Goal: Find specific page/section: Find specific page/section

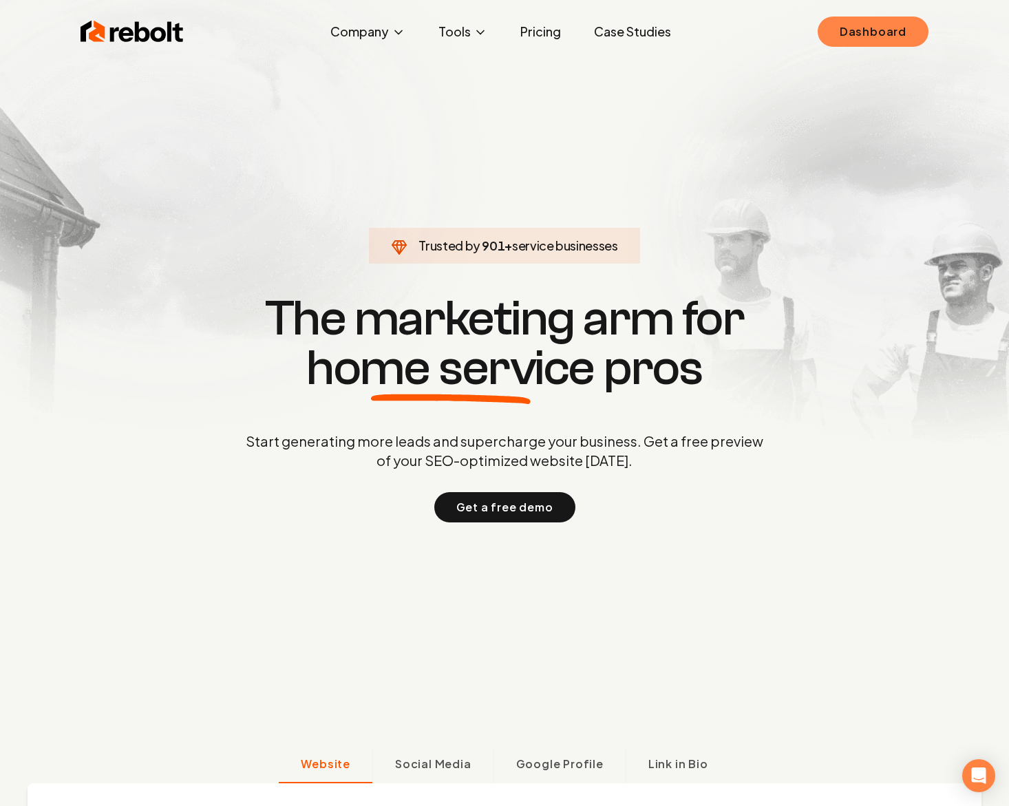
click at [884, 19] on link "Dashboard" at bounding box center [873, 32] width 111 height 30
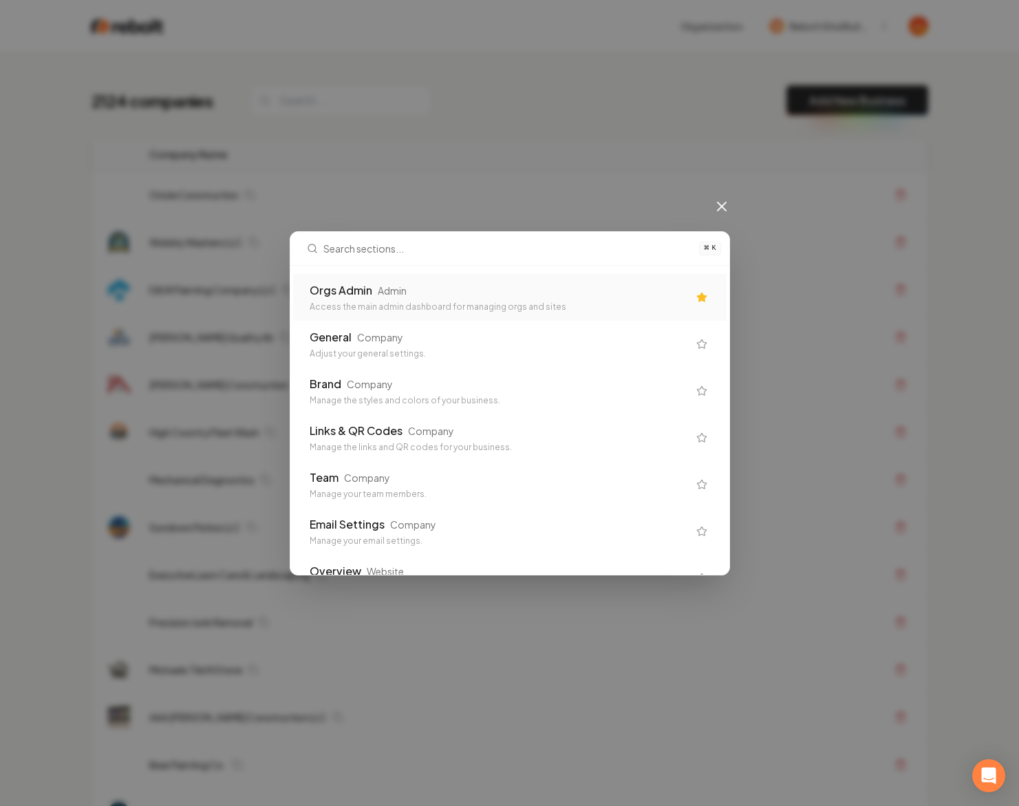
click at [387, 286] on div "Admin" at bounding box center [392, 291] width 29 height 14
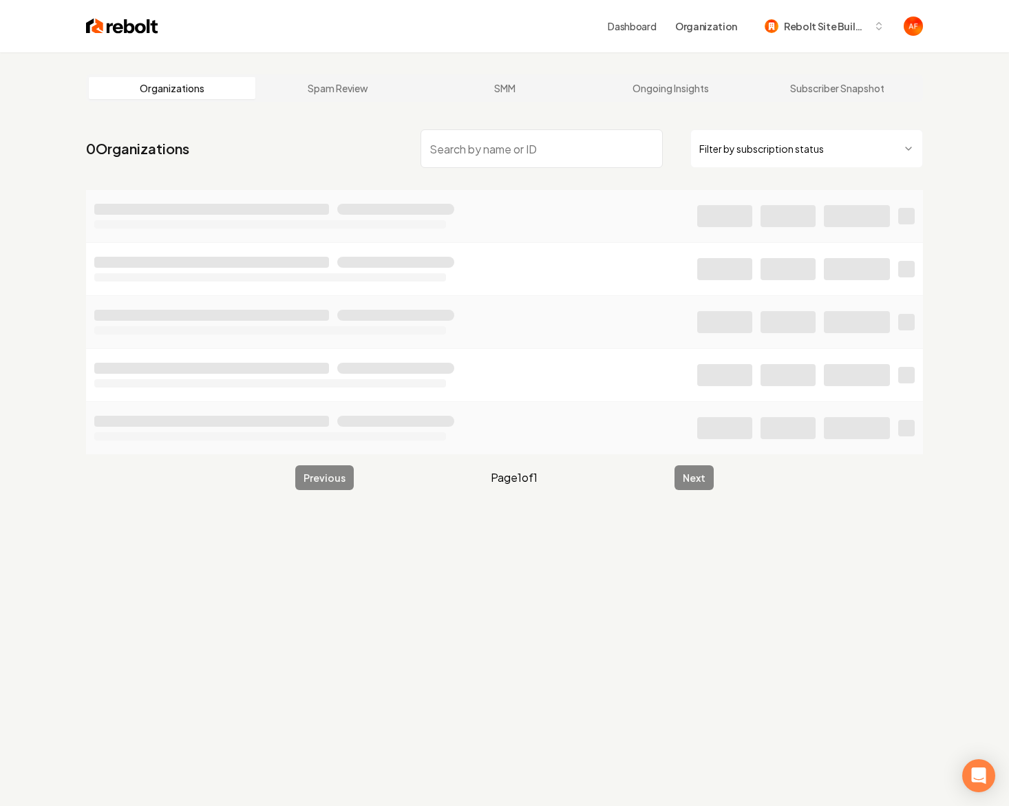
click at [279, 94] on link "Spam Review" at bounding box center [338, 88] width 167 height 22
click at [475, 149] on input "search" at bounding box center [541, 148] width 242 height 39
type input "a"
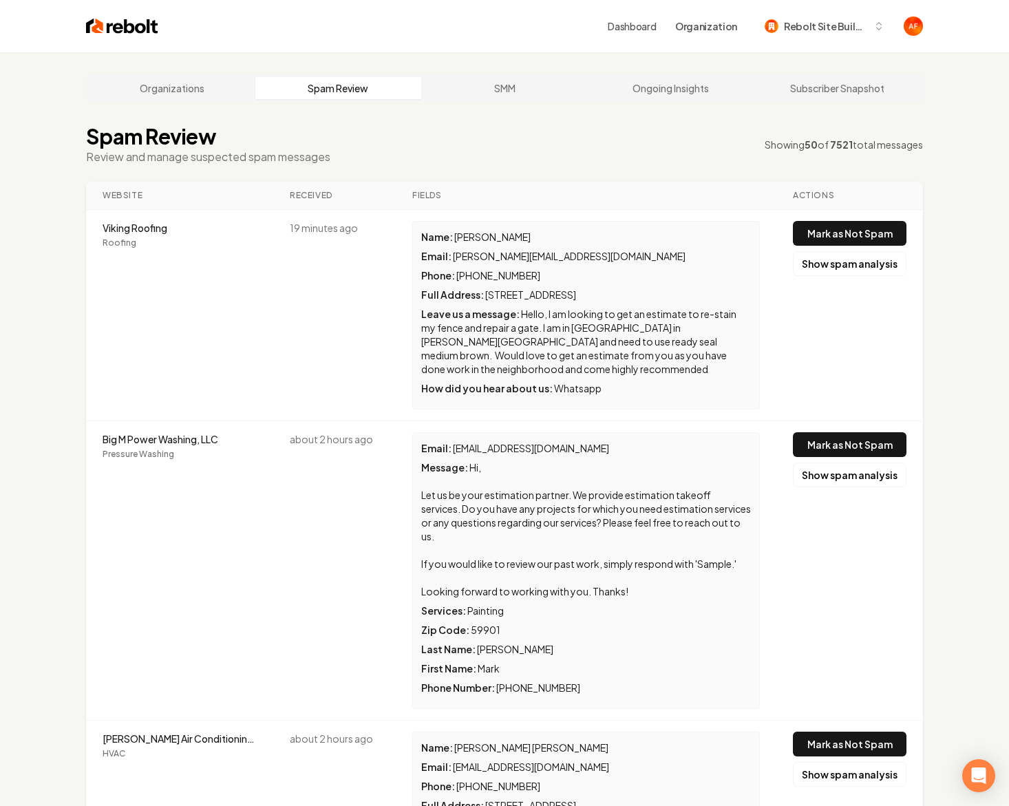
click at [128, 25] on img at bounding box center [122, 26] width 72 height 19
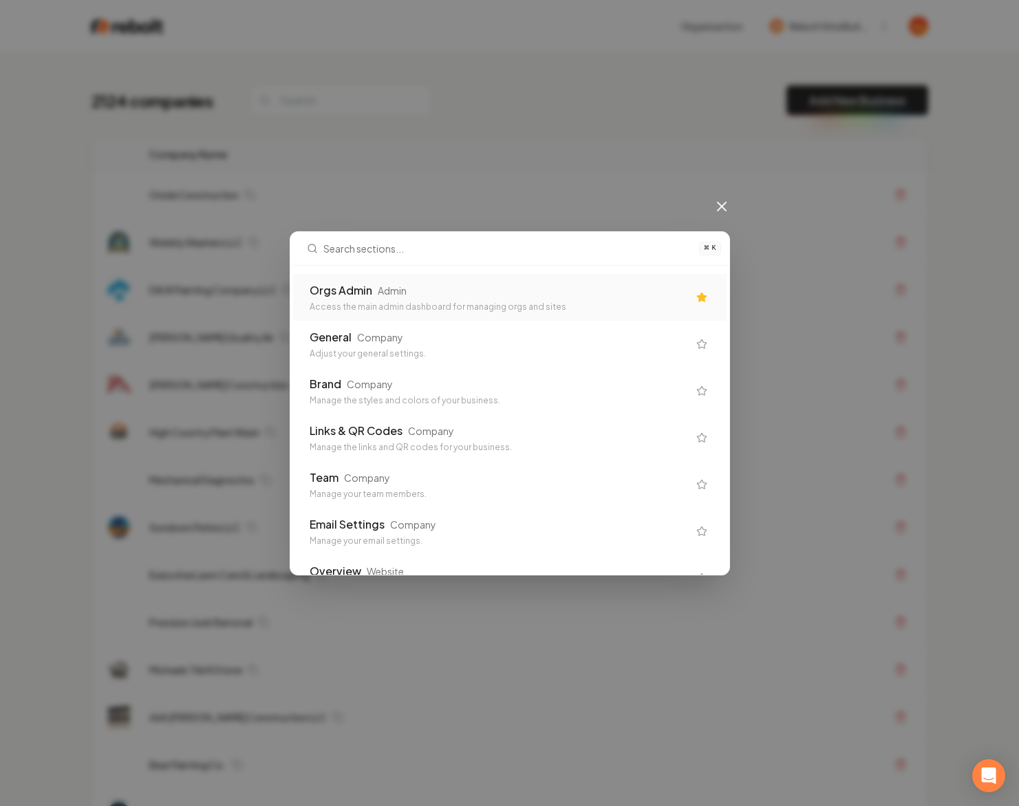
click at [355, 282] on div "Orgs Admin" at bounding box center [341, 290] width 63 height 17
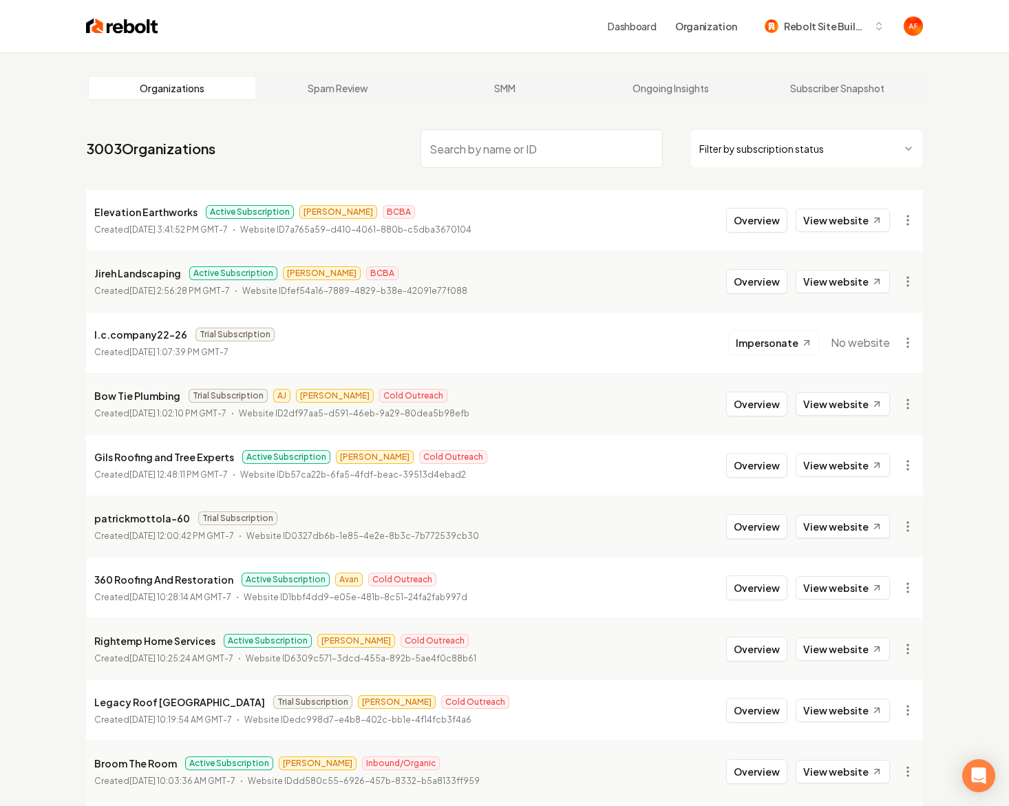
click at [481, 154] on input "search" at bounding box center [541, 148] width 242 height 39
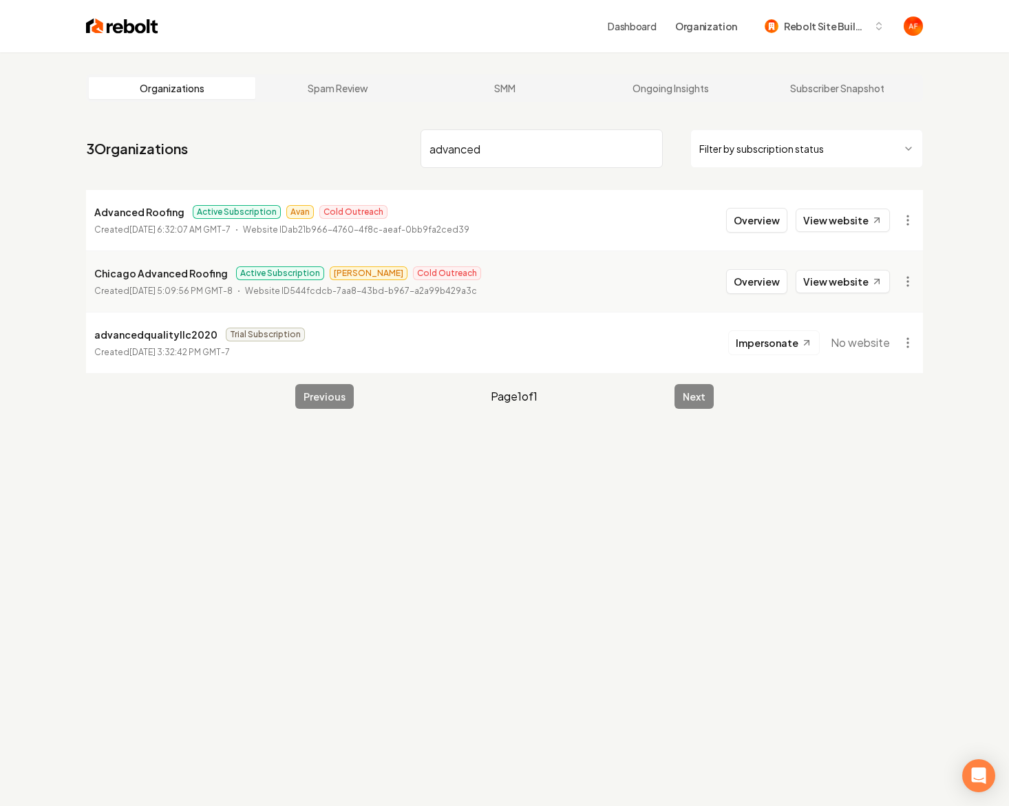
type input "advanced"
click at [844, 227] on link "View website" at bounding box center [843, 220] width 94 height 23
click at [780, 225] on button "Overview" at bounding box center [756, 220] width 61 height 25
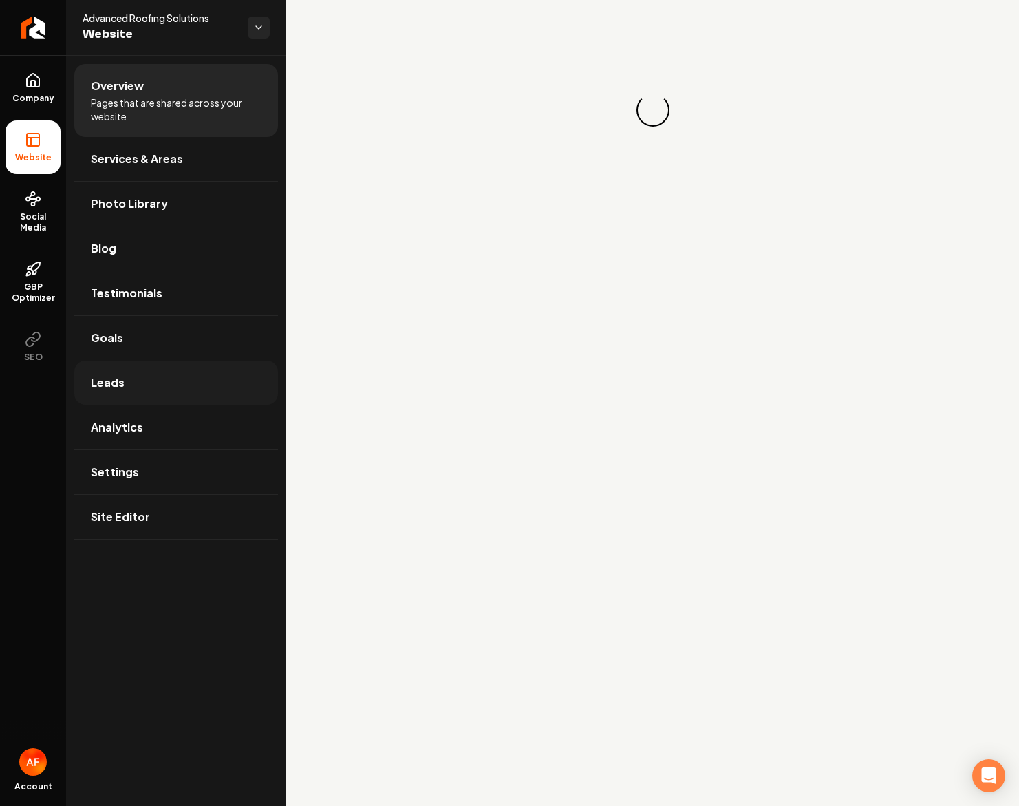
click at [107, 385] on span "Leads" at bounding box center [108, 382] width 34 height 17
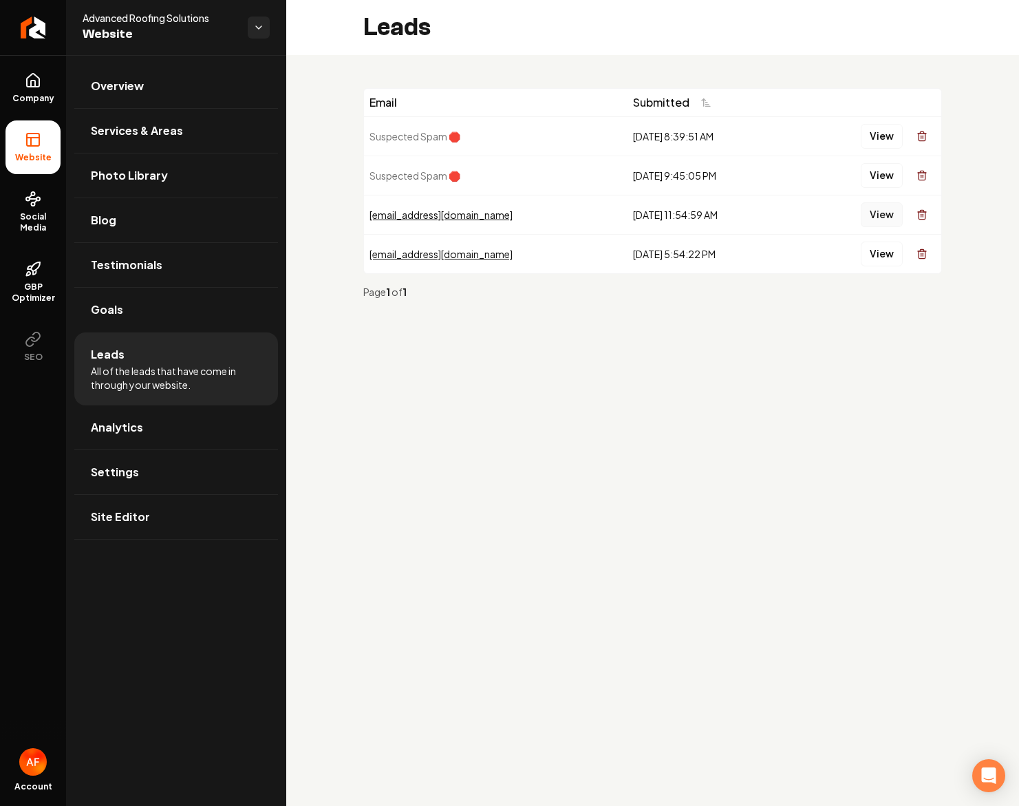
click at [876, 212] on button "View" at bounding box center [882, 214] width 42 height 25
click at [888, 246] on button "View" at bounding box center [882, 254] width 42 height 25
click at [126, 430] on span "Analytics" at bounding box center [117, 427] width 52 height 17
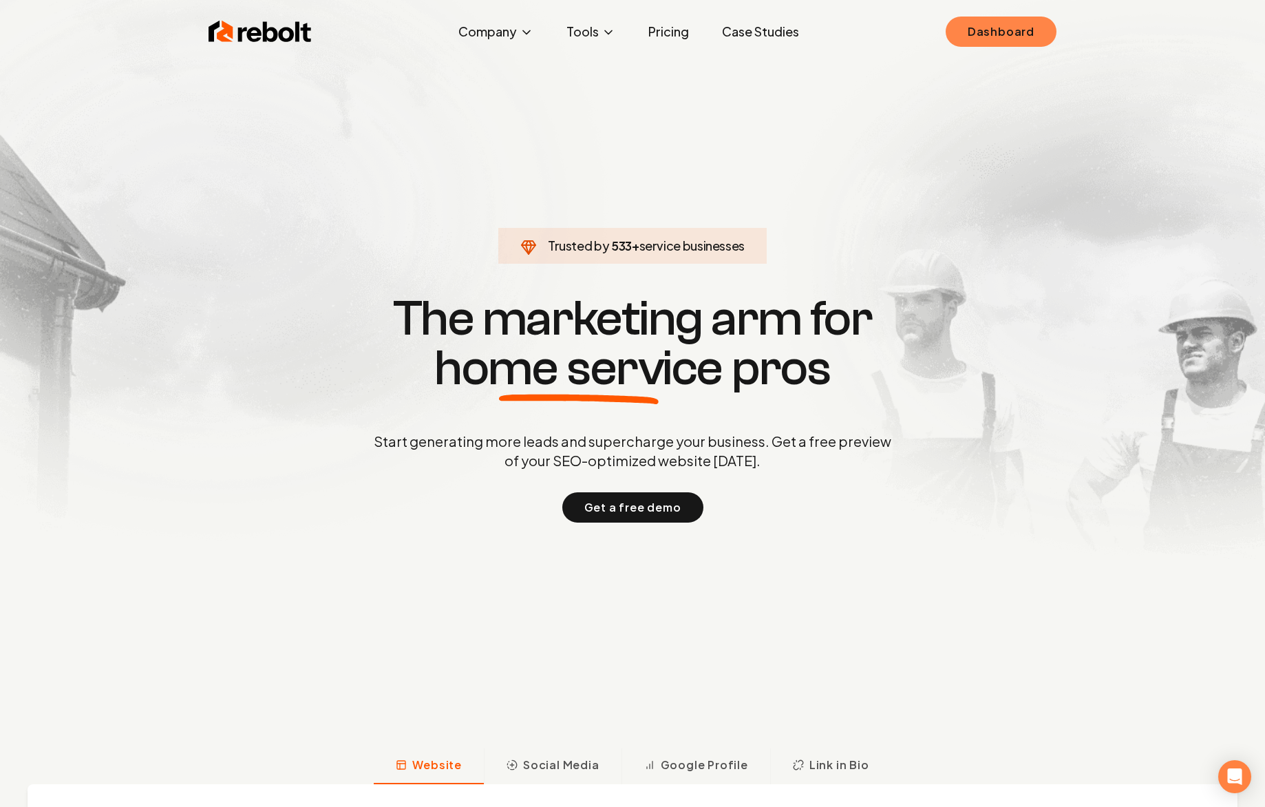
click at [1007, 39] on link "Dashboard" at bounding box center [1001, 32] width 111 height 30
